Goal: Check status

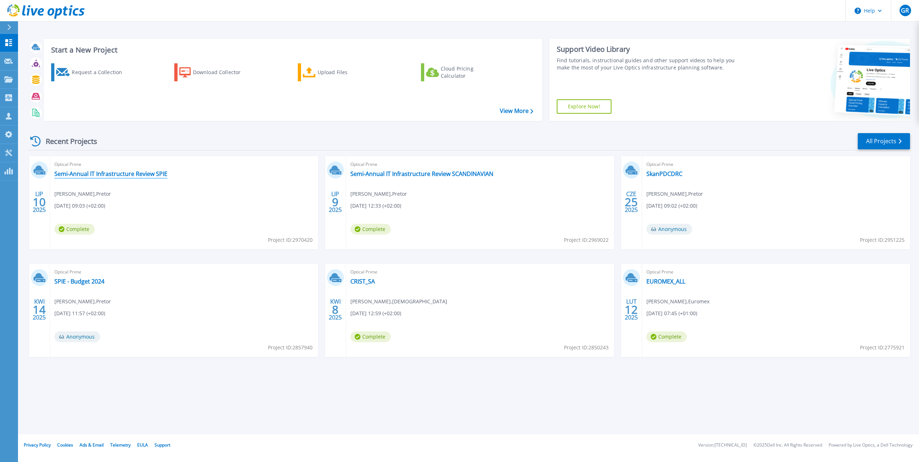
click at [140, 176] on link "Semi-Annual IT Infrastructure Review SPIE" at bounding box center [110, 173] width 113 height 7
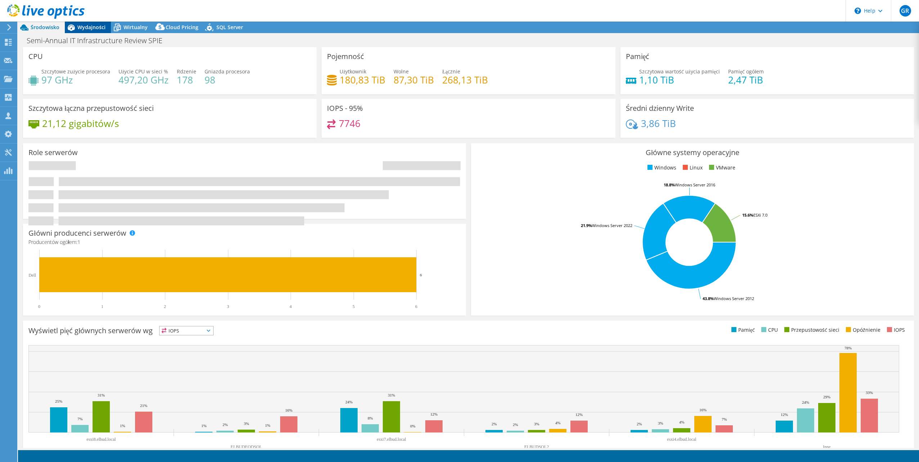
select select "USD"
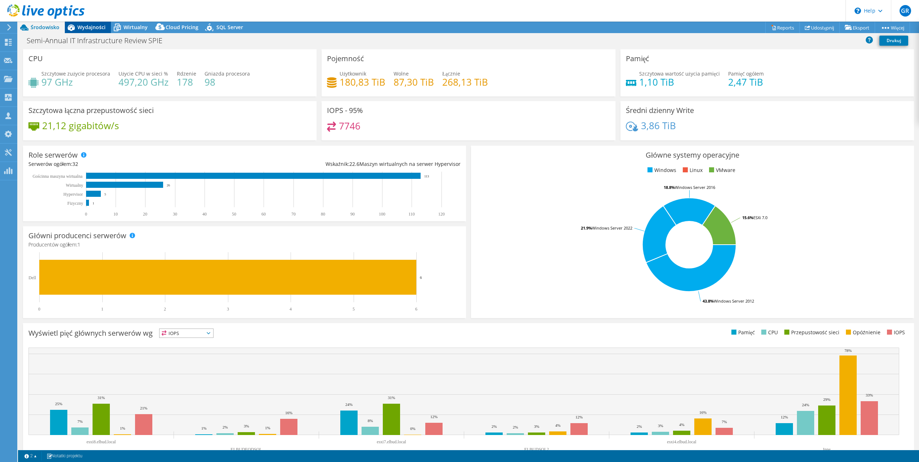
click at [91, 28] on span "Wydajności" at bounding box center [91, 27] width 28 height 7
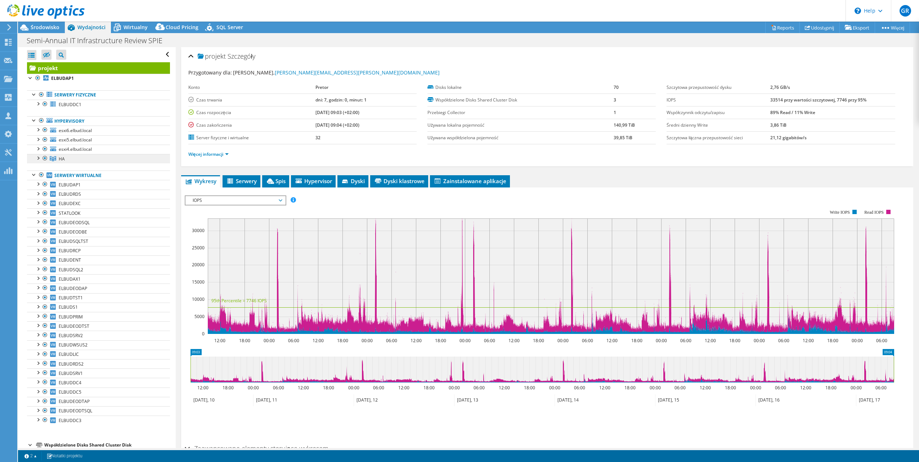
click at [82, 160] on link "HA" at bounding box center [98, 158] width 143 height 9
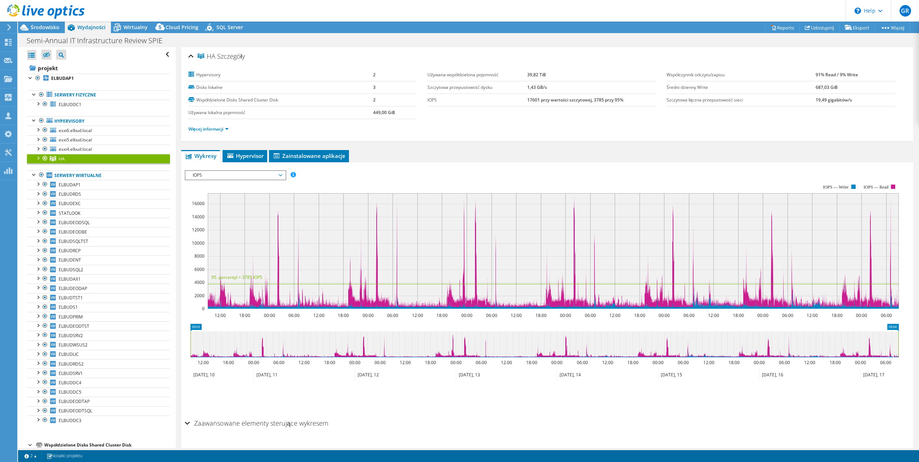
drag, startPoint x: 552, startPoint y: 72, endPoint x: 505, endPoint y: 75, distance: 46.9
click at [505, 75] on tr "Używana współdzielona pojemność 39,82 TiB" at bounding box center [541, 75] width 228 height 13
click at [215, 132] on li "Więcej informacji" at bounding box center [210, 129] width 45 height 8
click at [214, 125] on li "Więcej informacji" at bounding box center [210, 129] width 45 height 8
click at [210, 129] on link "Więcej informacji" at bounding box center [208, 129] width 40 height 6
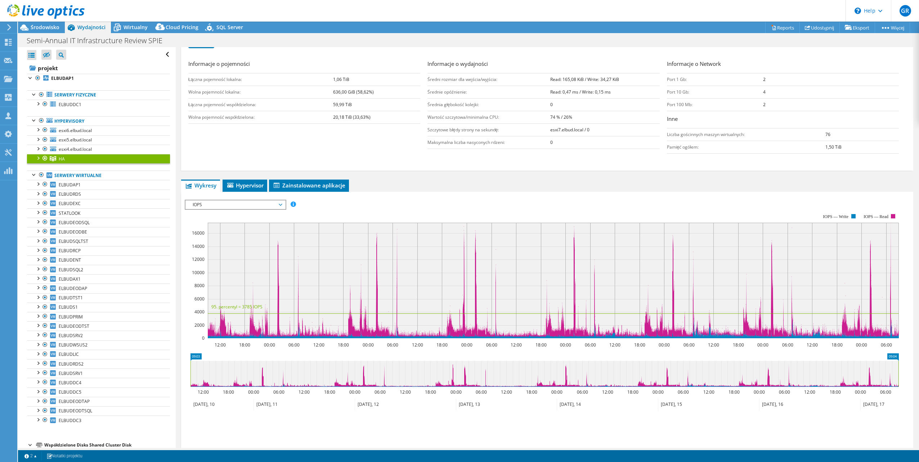
scroll to position [144, 0]
